Goal: Task Accomplishment & Management: Manage account settings

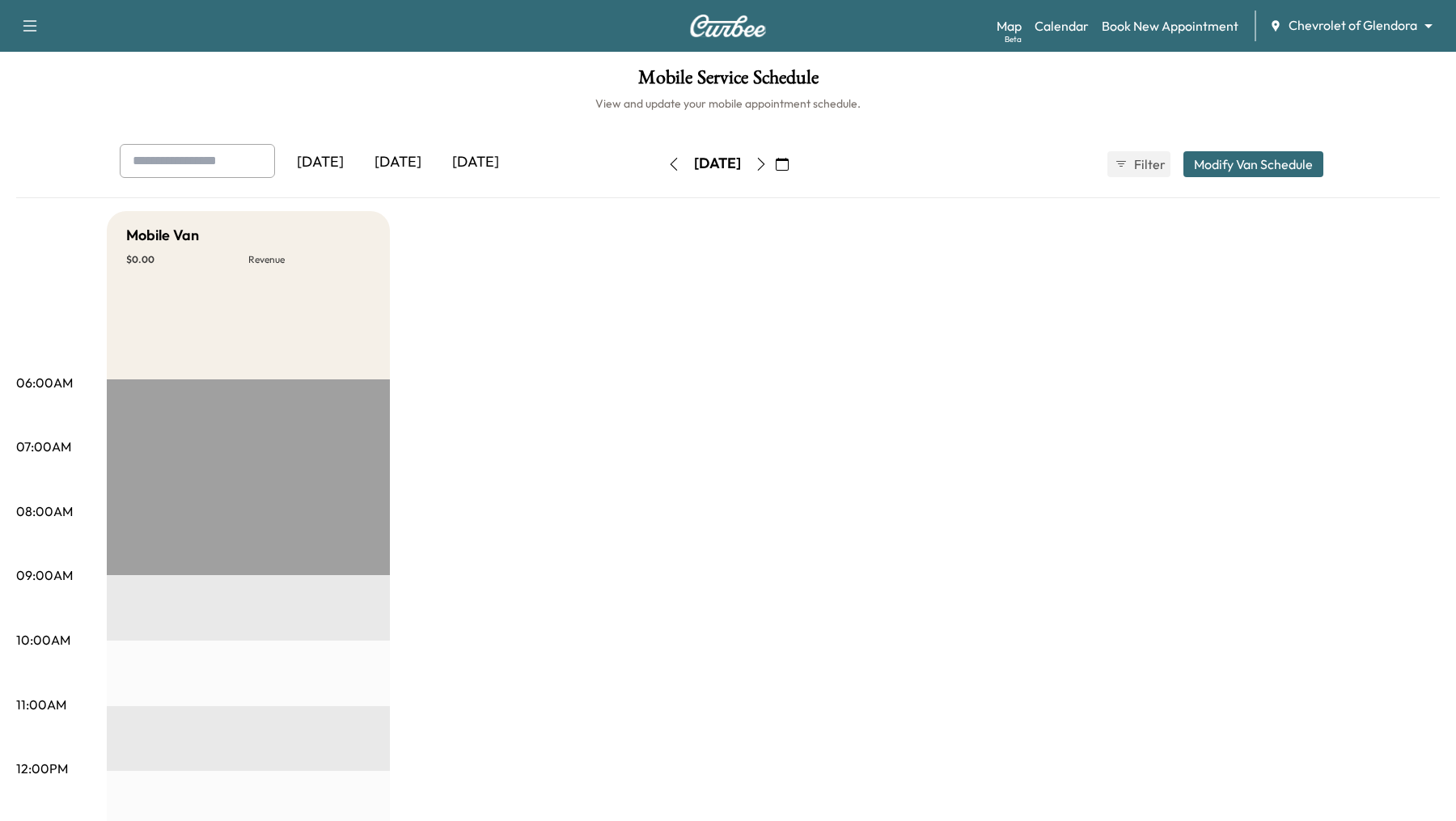
click at [1399, 40] on div "Map Beta Calendar Book New Appointment Chevrolet of Glendora ******** ​" at bounding box center [1220, 25] width 447 height 31
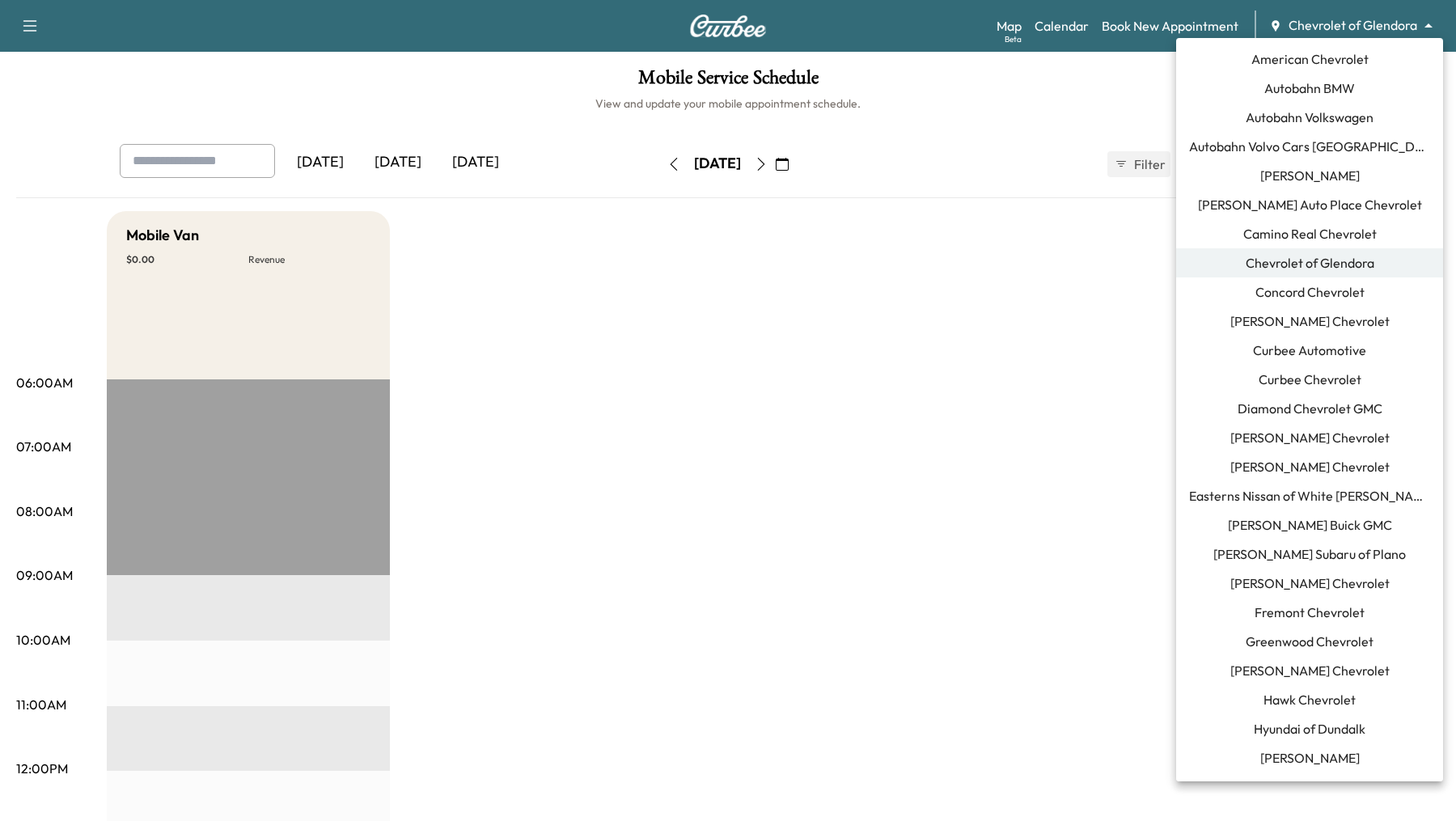
click at [1414, 27] on body "Support Log Out Map Beta Calendar Book New Appointment Chevrolet of Glendora **…" at bounding box center [728, 410] width 1456 height 821
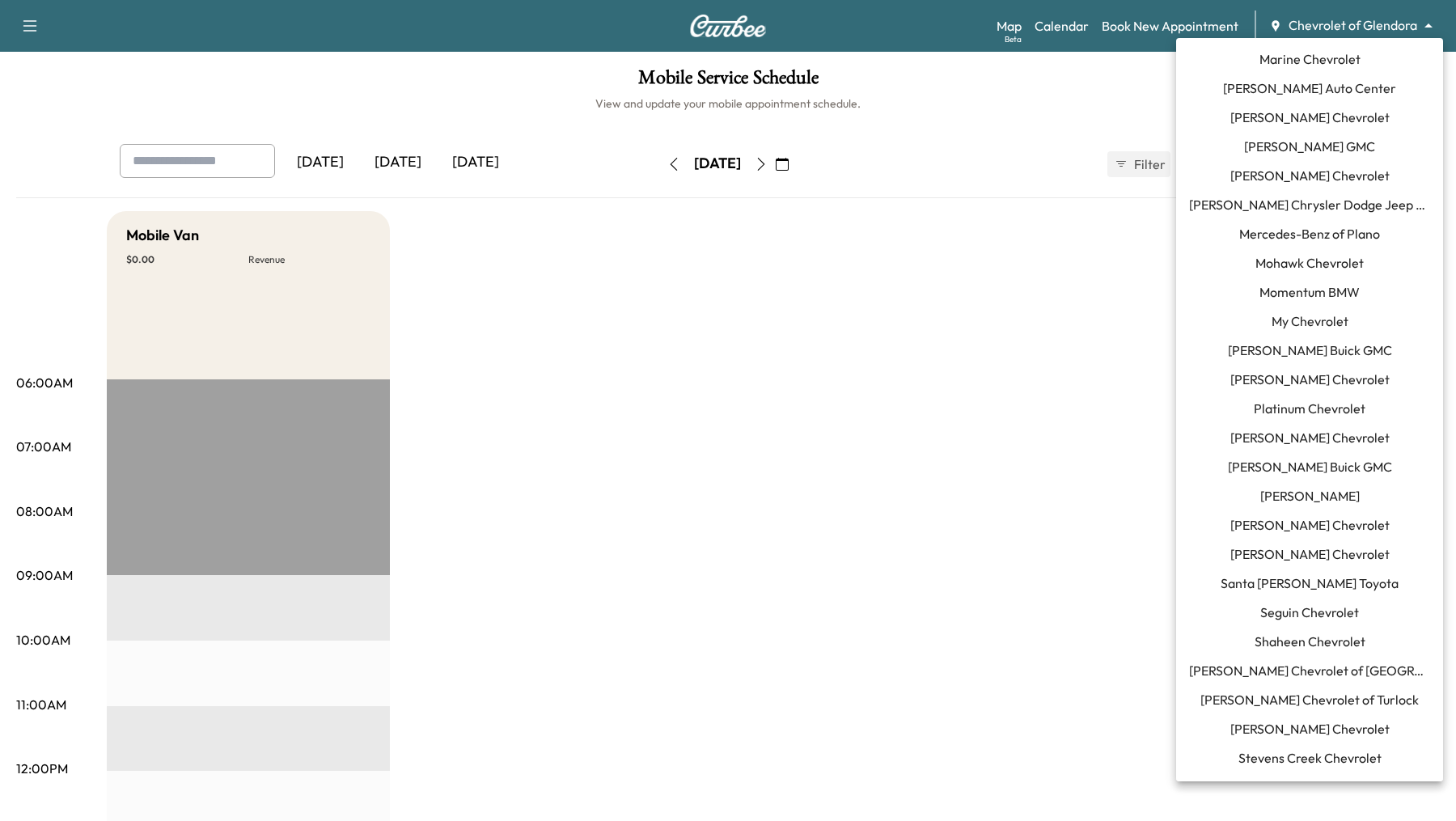
scroll to position [879, 0]
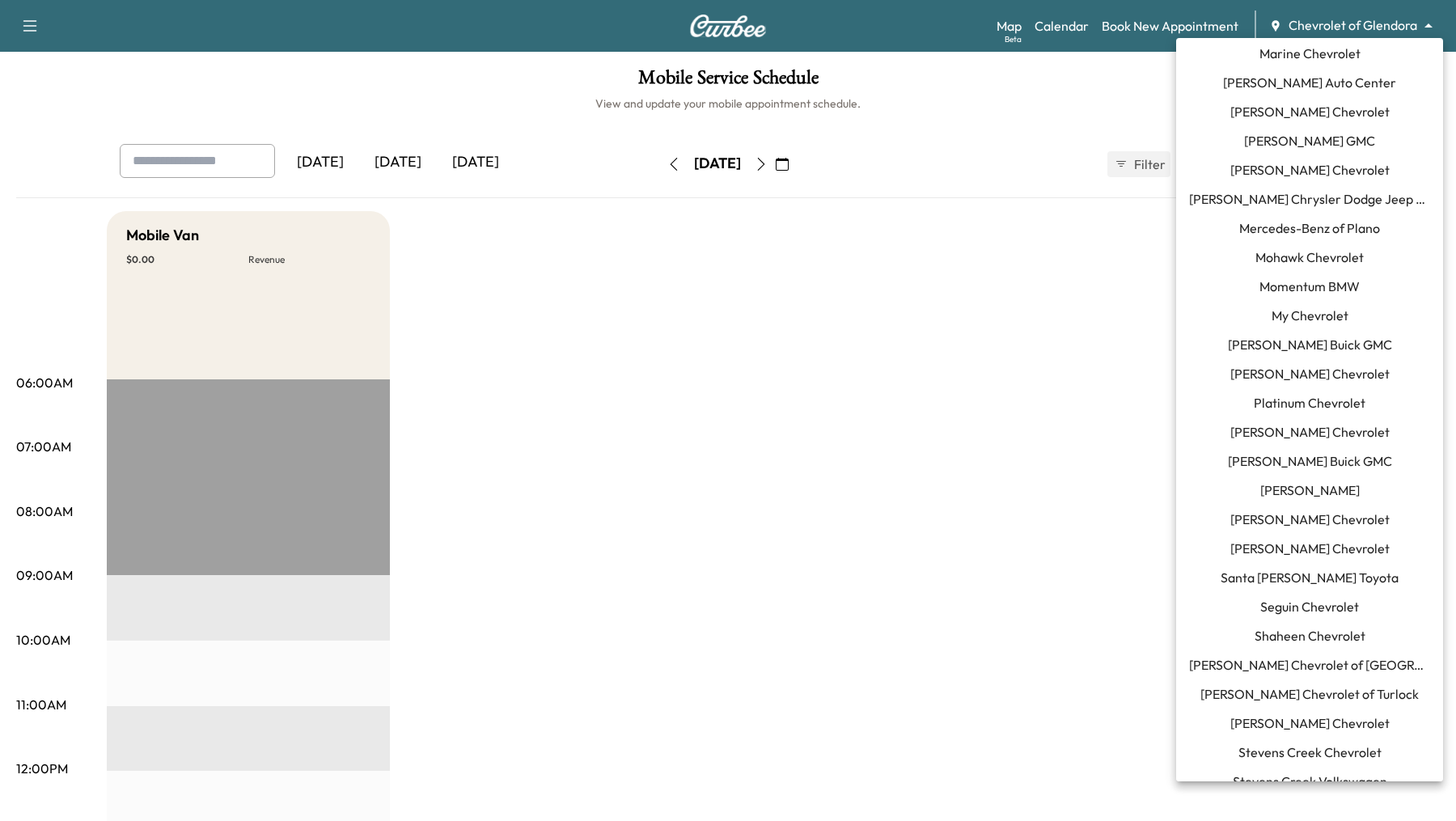
click at [1316, 489] on span "[PERSON_NAME]" at bounding box center [1310, 490] width 99 height 19
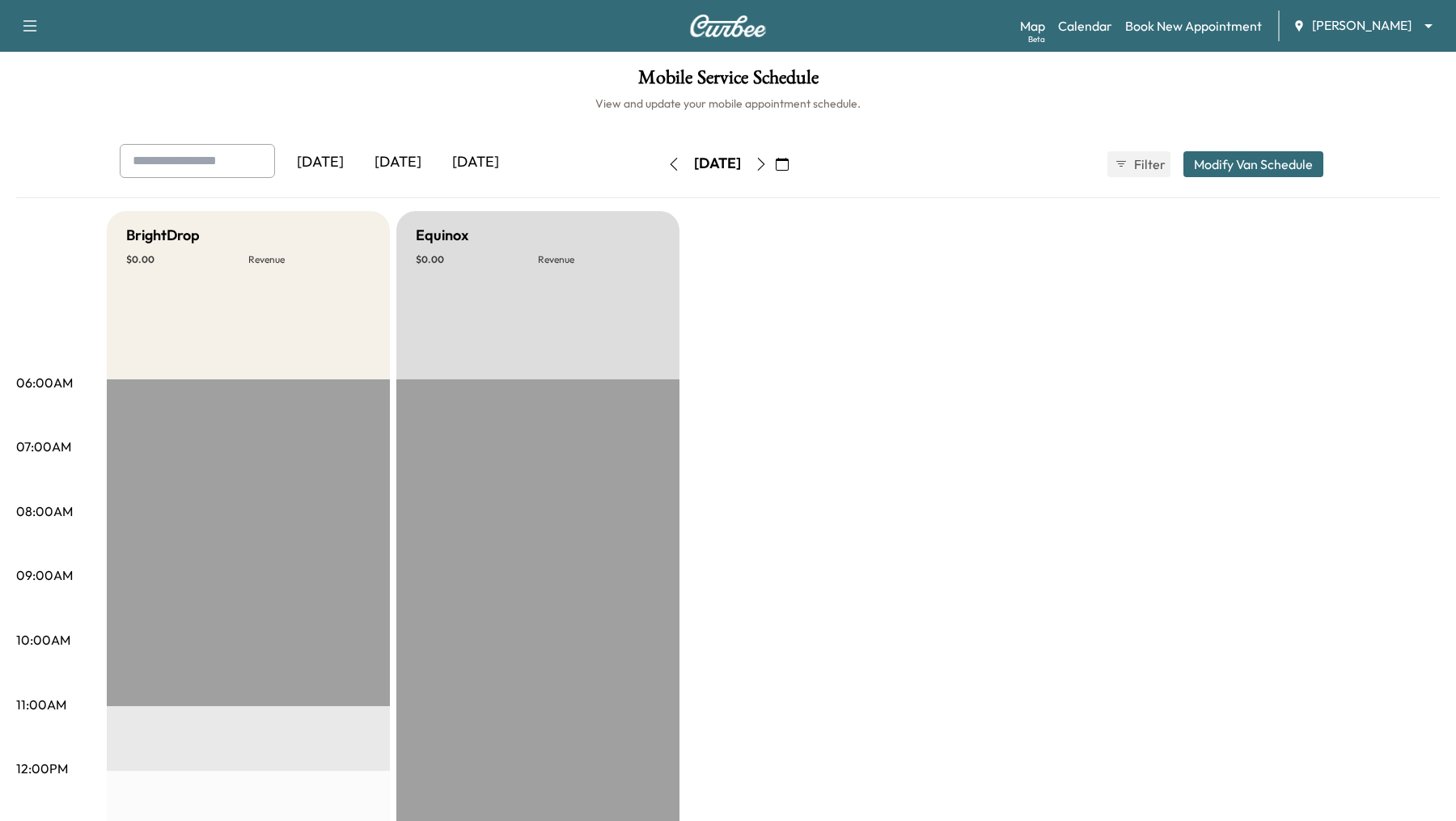
click at [667, 170] on icon "button" at bounding box center [673, 164] width 13 height 13
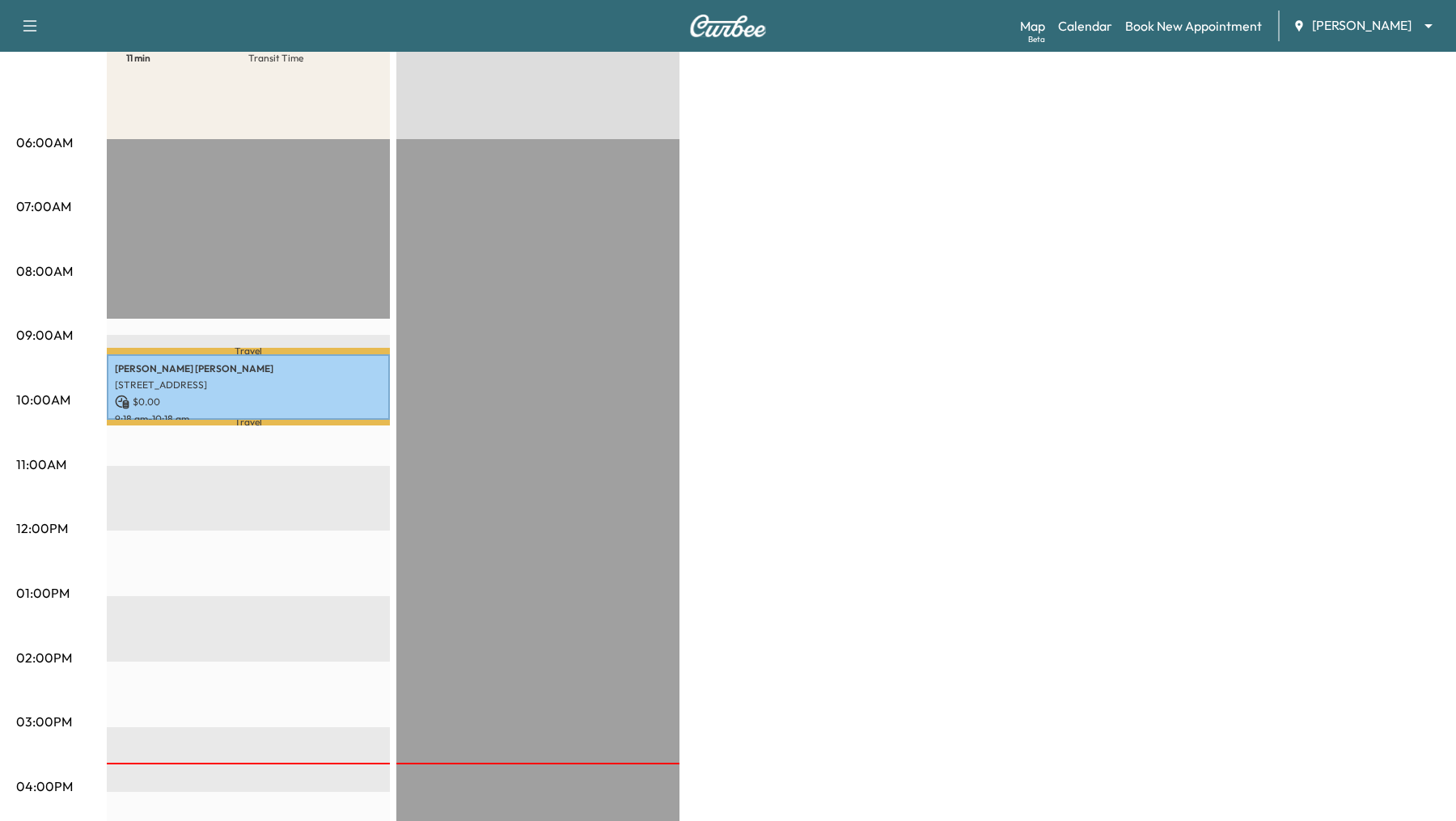
scroll to position [272, 0]
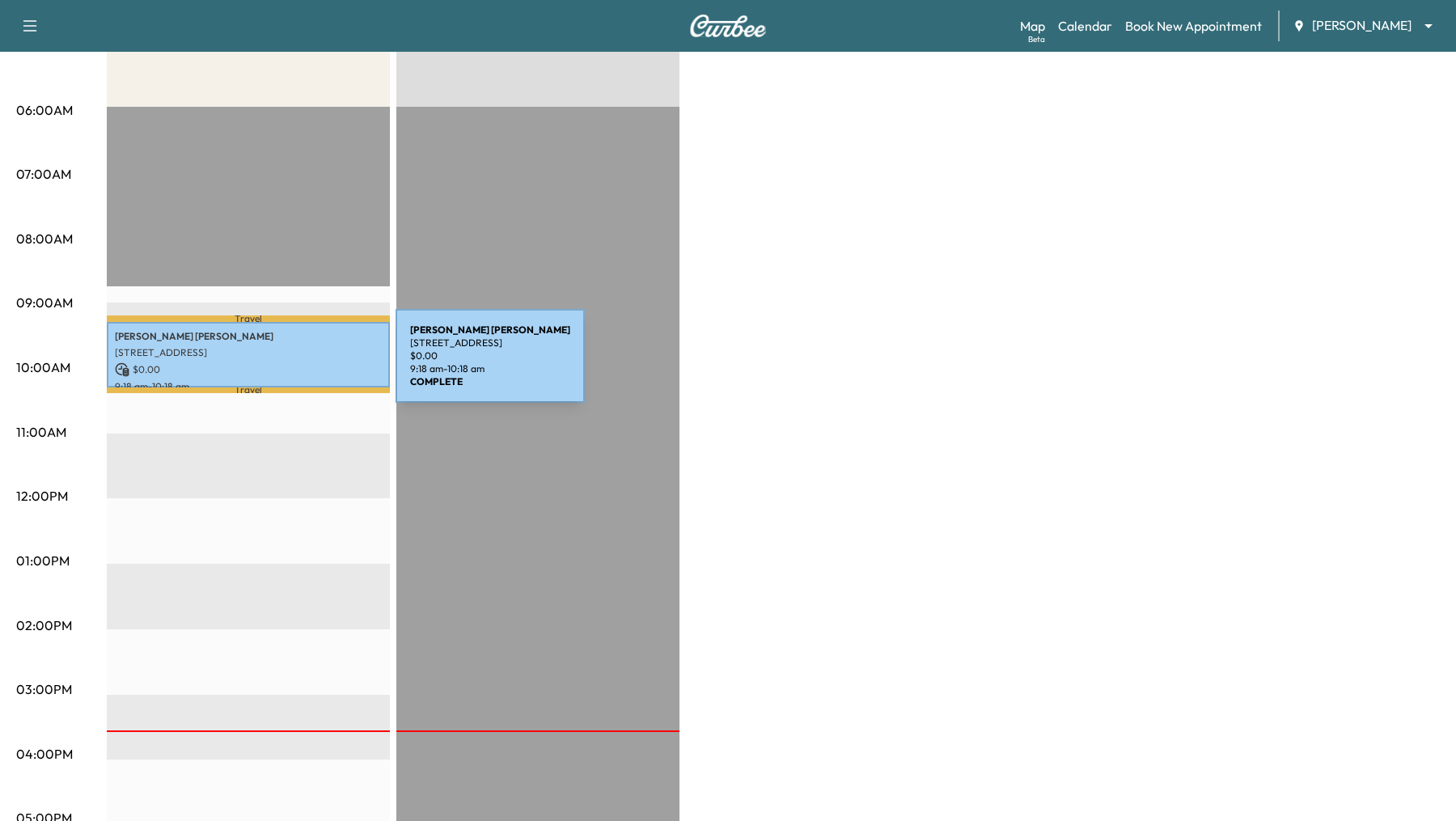
click at [274, 366] on p "$ 0.00" at bounding box center [249, 369] width 267 height 15
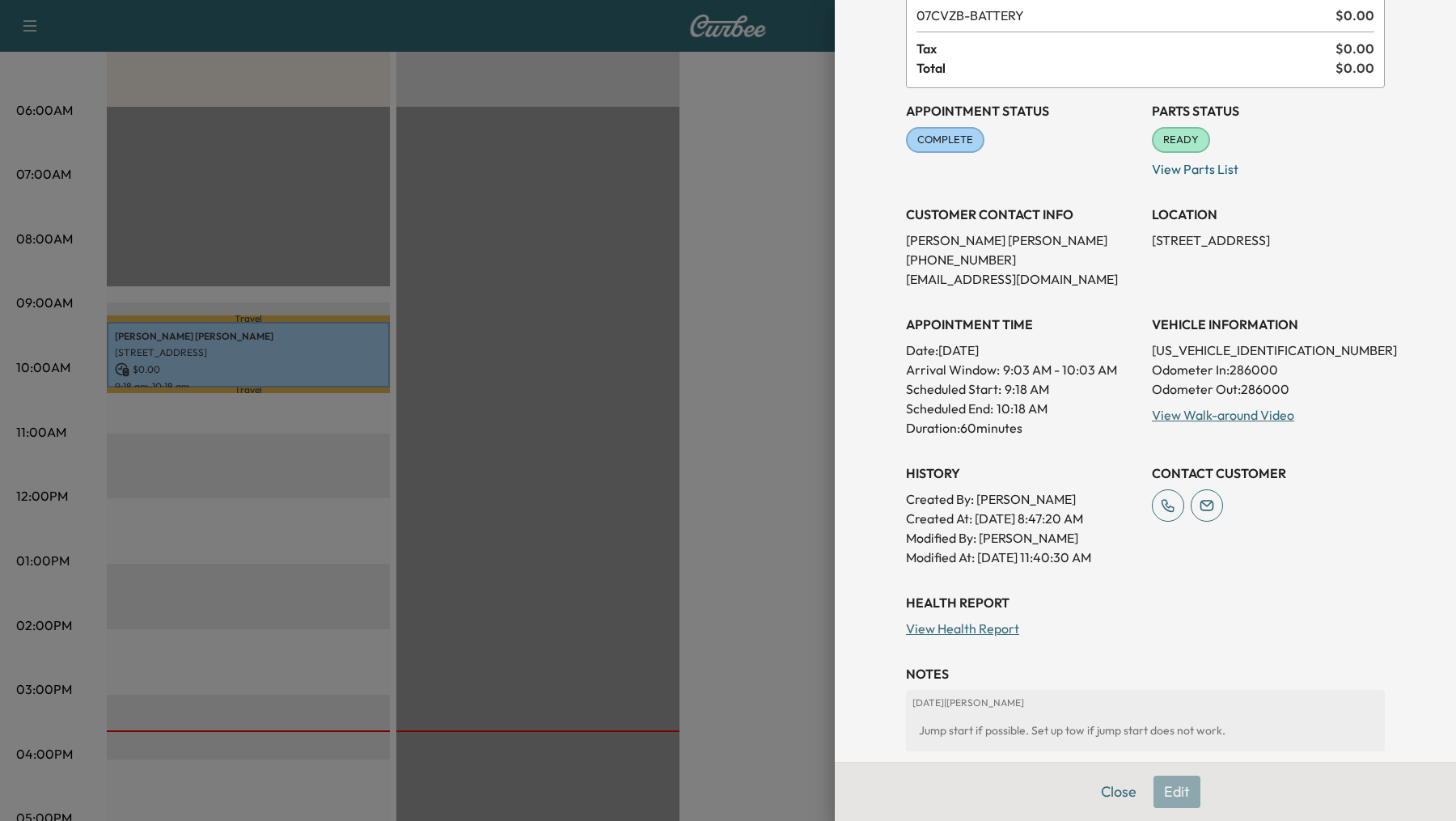
scroll to position [281, 0]
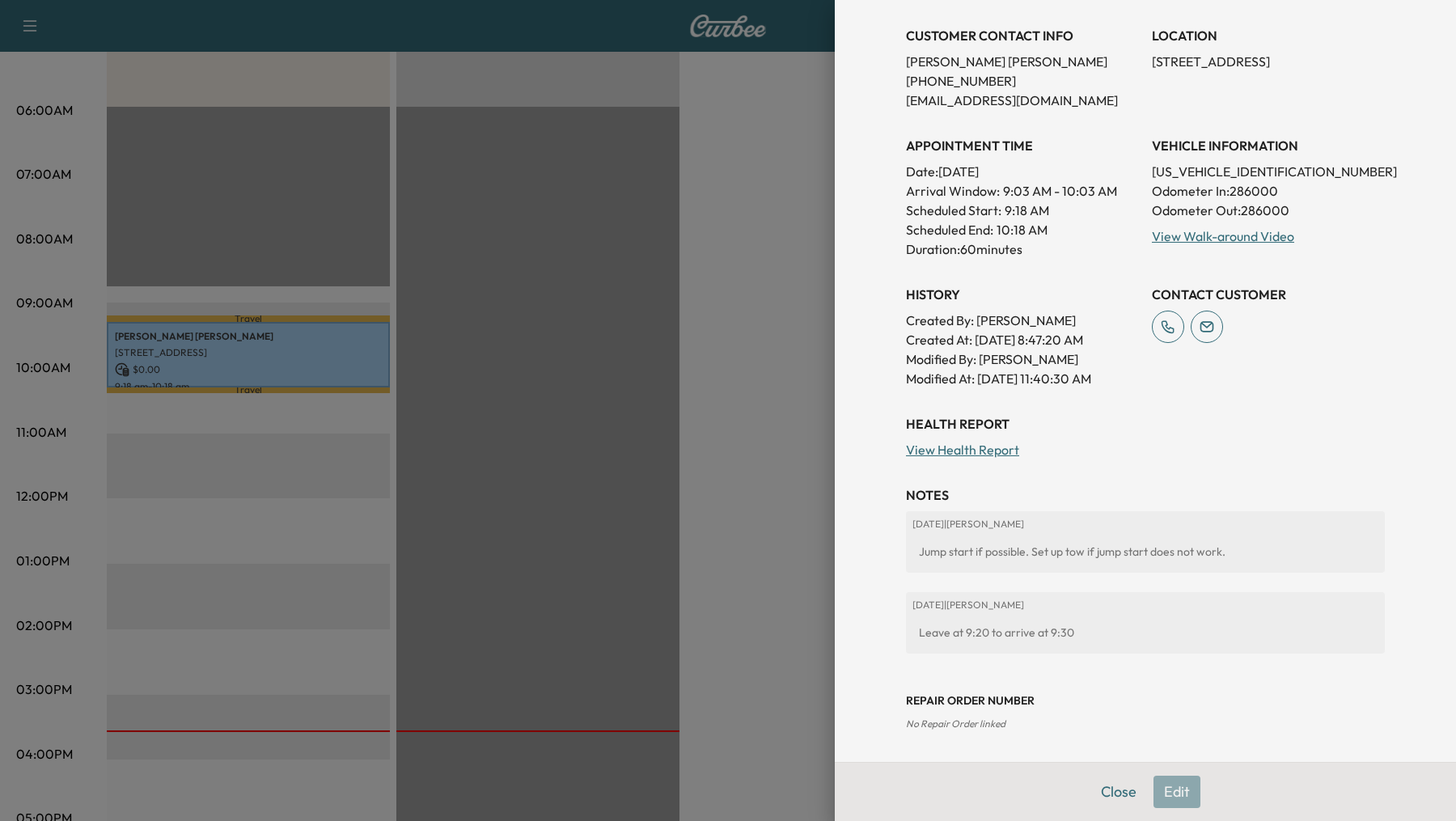
click at [739, 250] on div at bounding box center [728, 410] width 1456 height 821
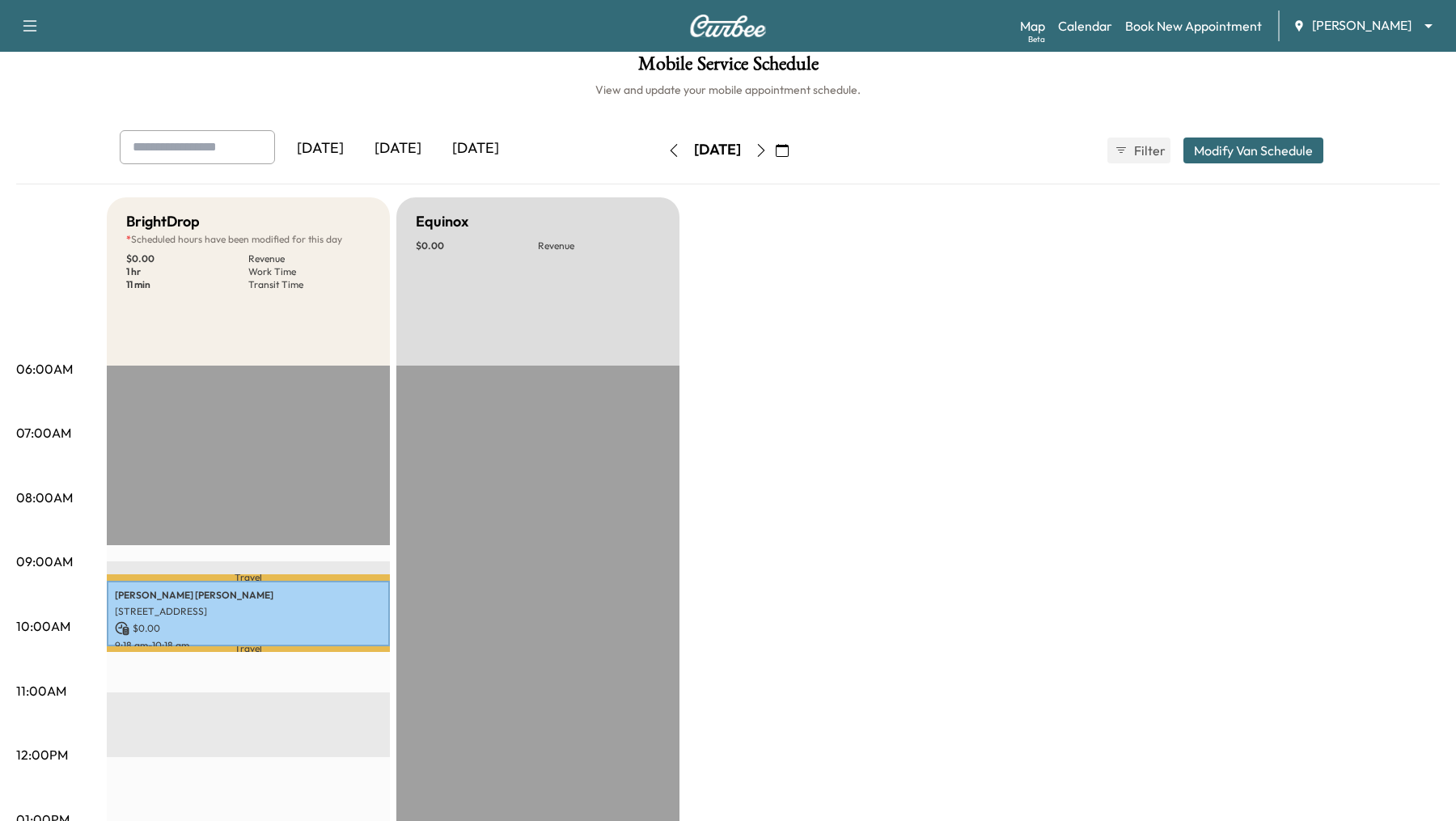
scroll to position [0, 0]
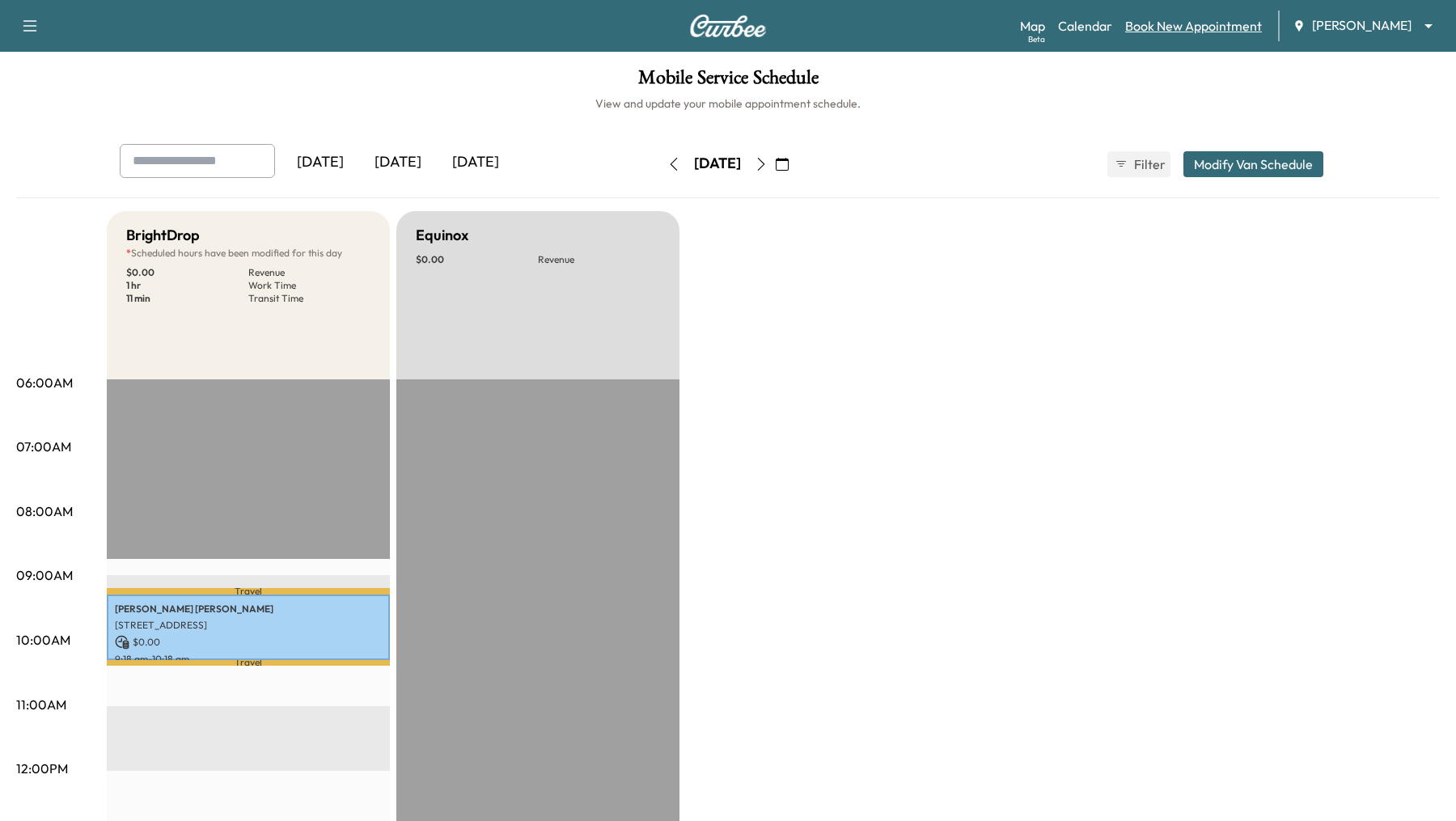
click at [1163, 27] on link "Book New Appointment" at bounding box center [1193, 26] width 137 height 19
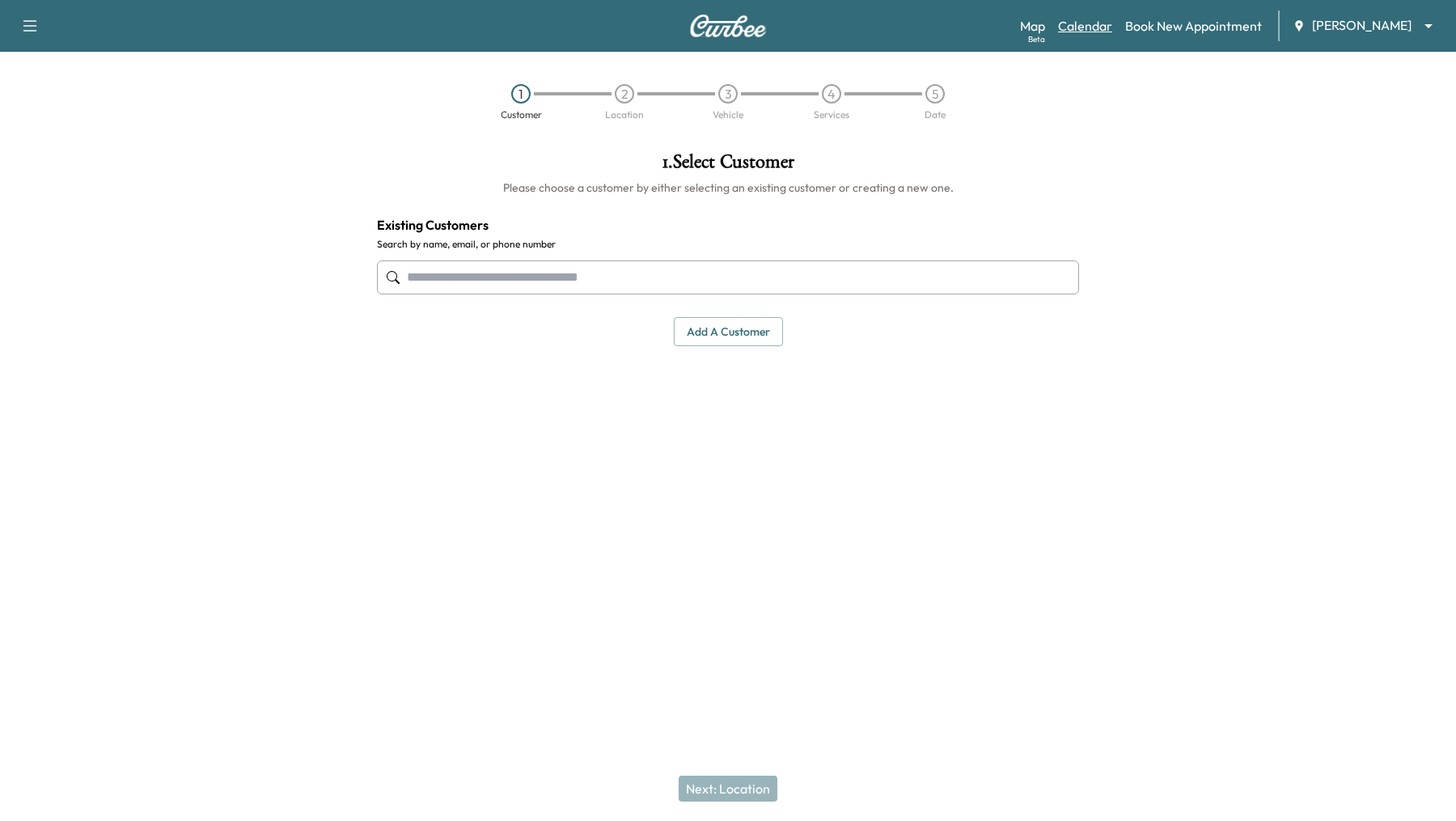
click at [1072, 31] on link "Calendar" at bounding box center [1085, 26] width 54 height 19
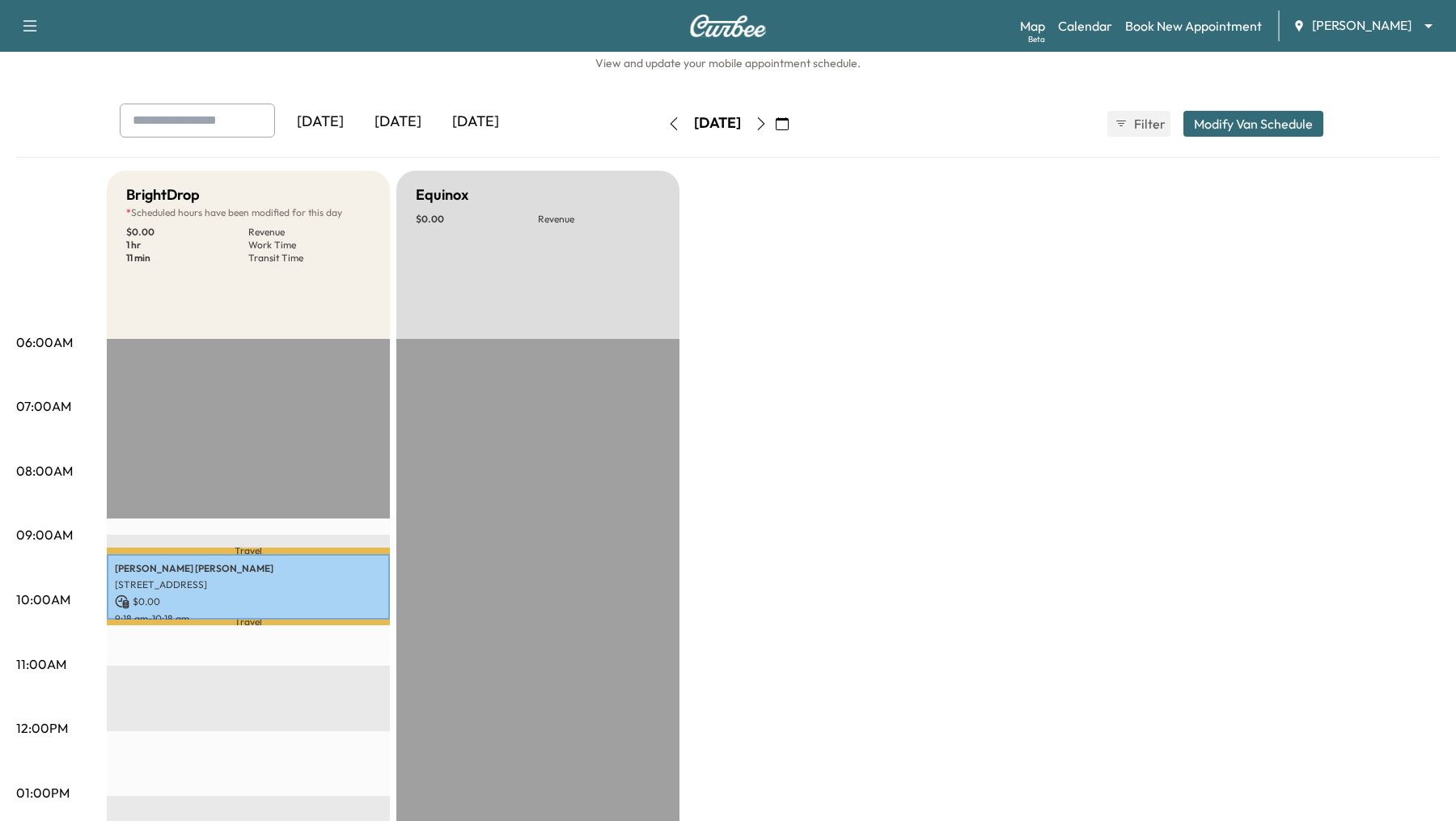
scroll to position [38, 0]
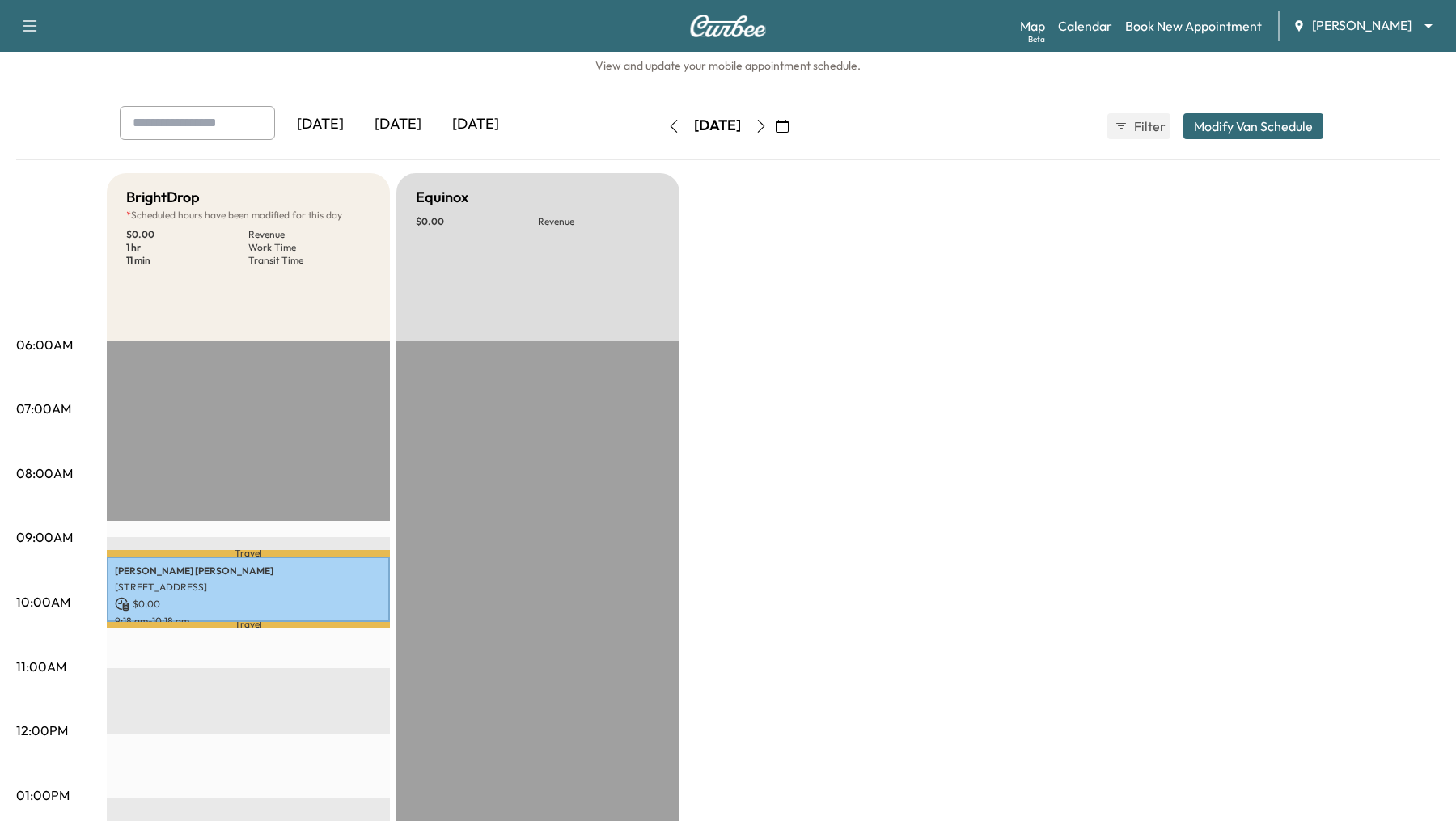
click at [1227, 120] on button "Modify Van Schedule" at bounding box center [1254, 127] width 140 height 26
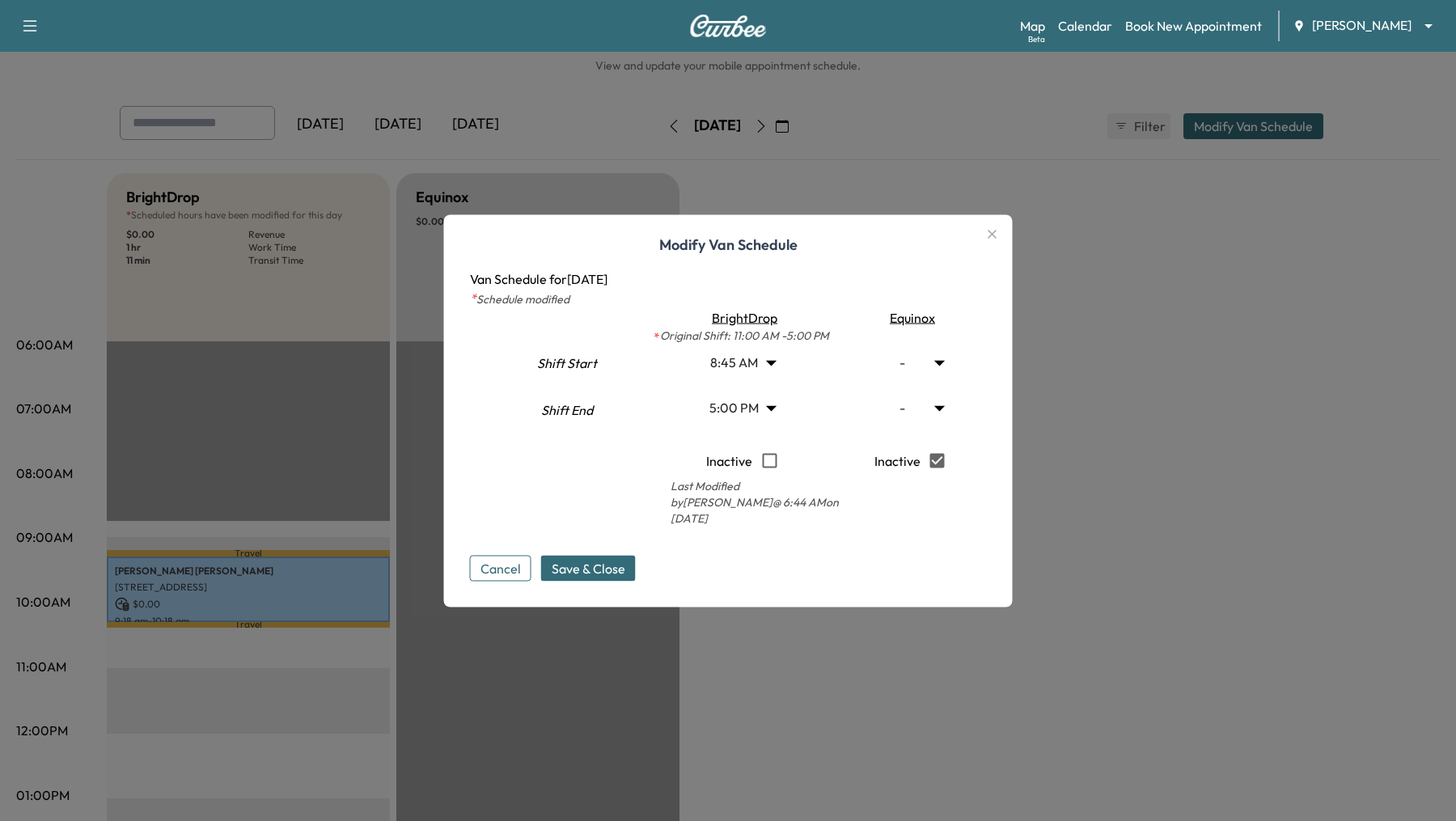
click at [988, 243] on icon "button" at bounding box center [993, 234] width 19 height 19
